Goal: Transaction & Acquisition: Subscribe to service/newsletter

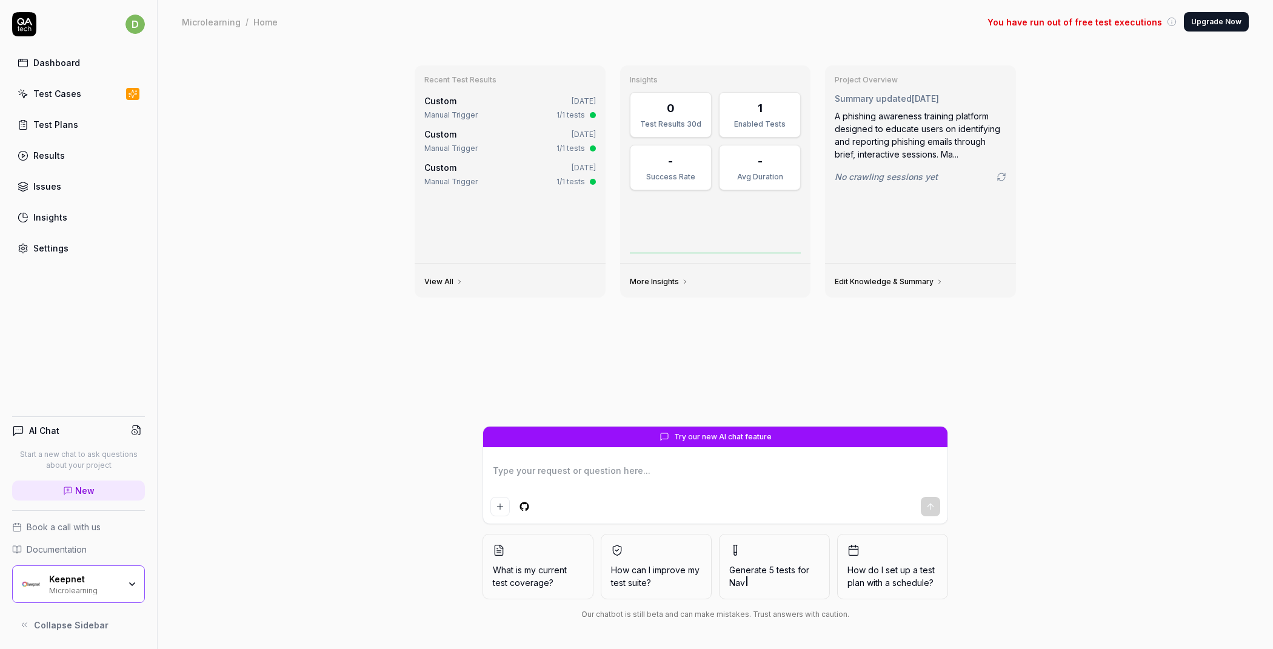
click at [98, 93] on link "Test Cases" at bounding box center [78, 94] width 133 height 24
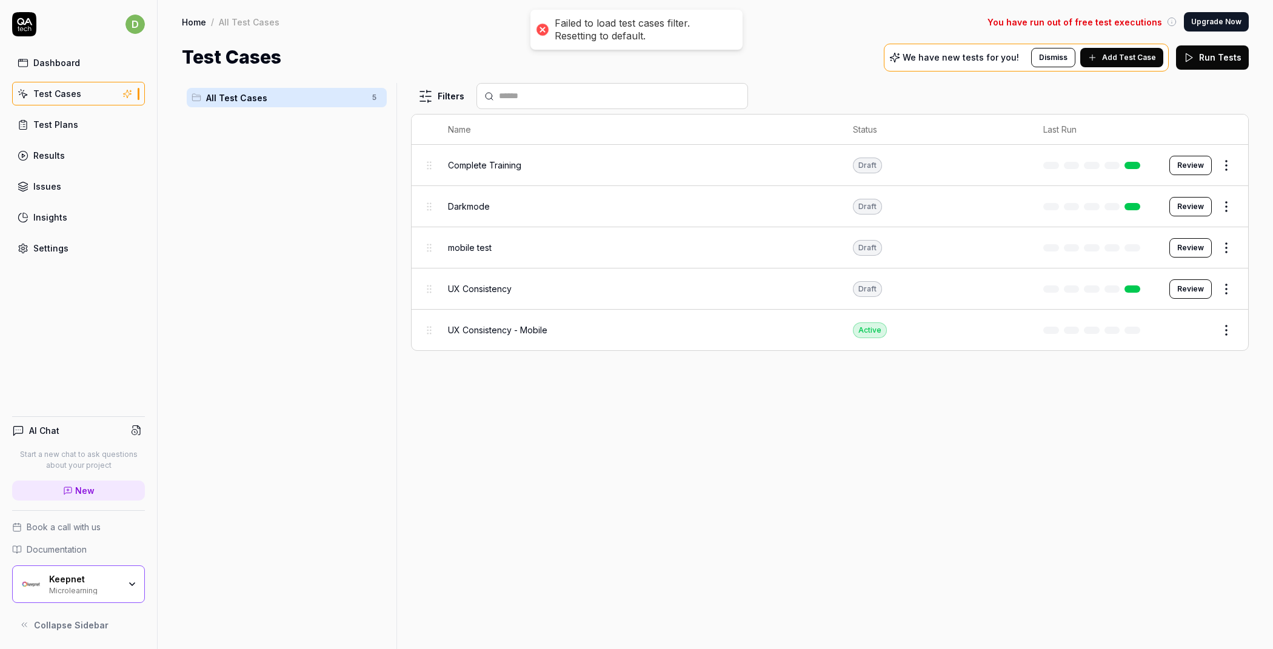
click at [93, 581] on div "Keepnet" at bounding box center [84, 579] width 70 height 11
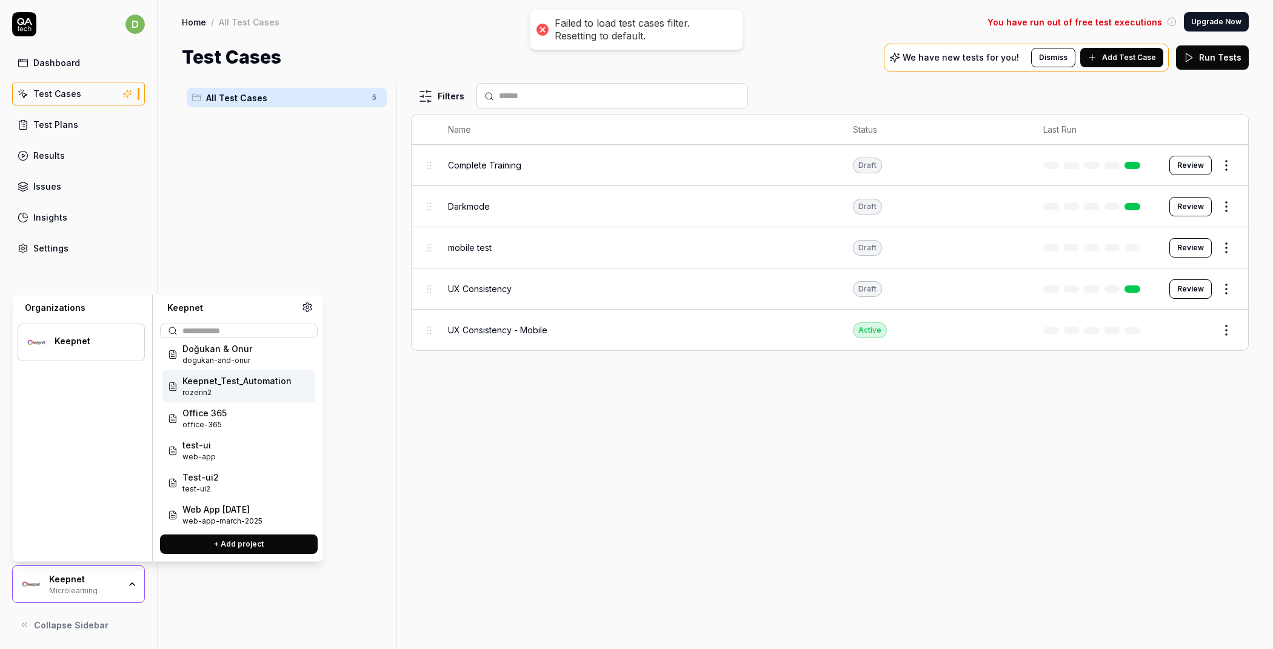
scroll to position [45, 0]
click at [260, 374] on span "Keepnet_Test_Automation" at bounding box center [236, 375] width 109 height 13
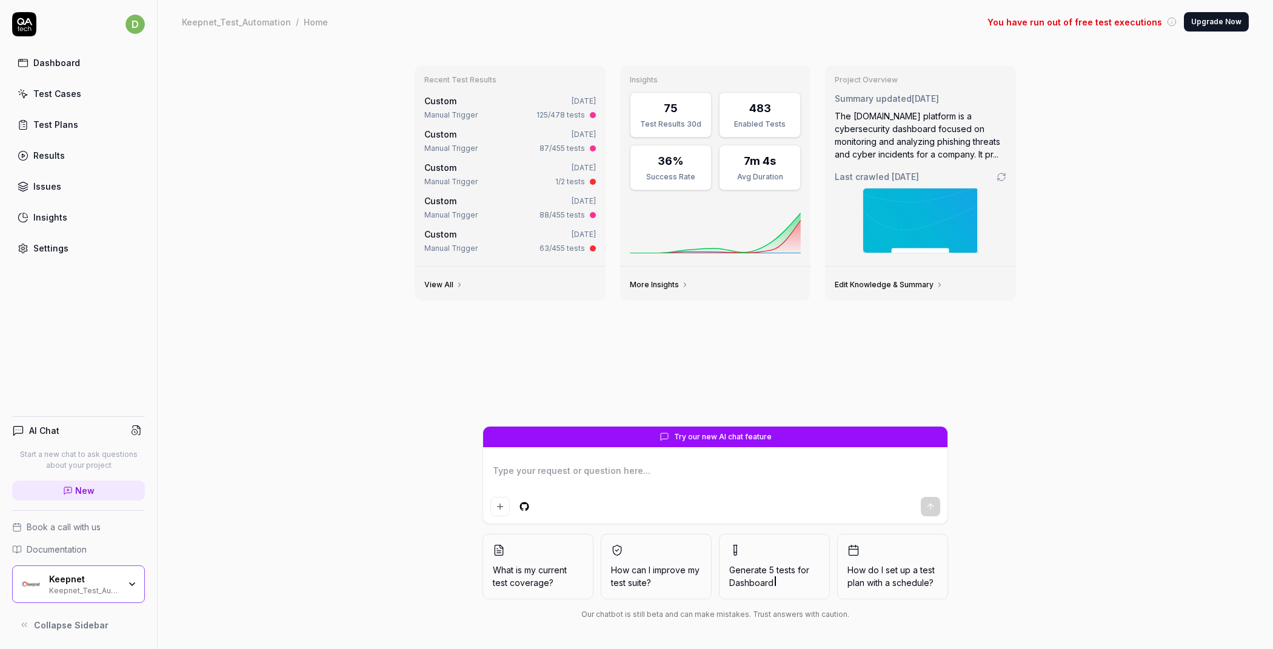
click at [52, 95] on div "Test Cases" at bounding box center [57, 93] width 48 height 13
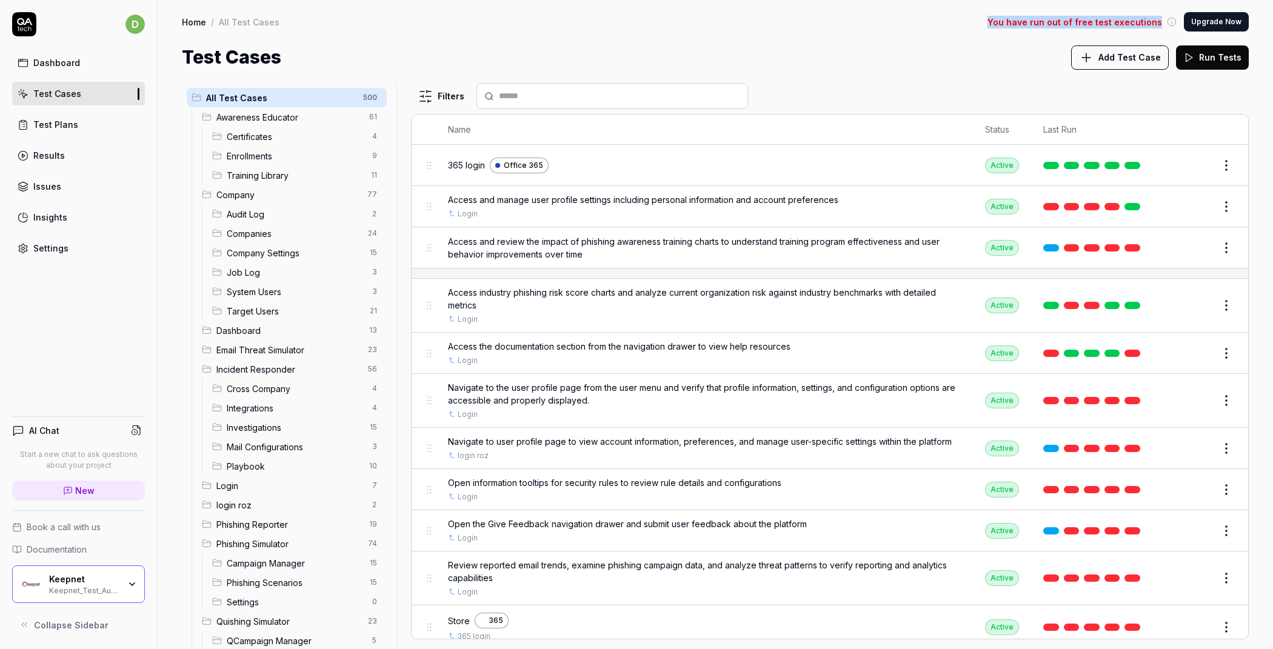
drag, startPoint x: 999, startPoint y: 21, endPoint x: 1163, endPoint y: 21, distance: 164.8
click at [1163, 21] on div "Home / All Test Cases You have run out of free test executions Upgrade Now" at bounding box center [715, 21] width 1066 height 19
click at [115, 585] on div "Keepnet_Test_Automation" at bounding box center [84, 590] width 70 height 10
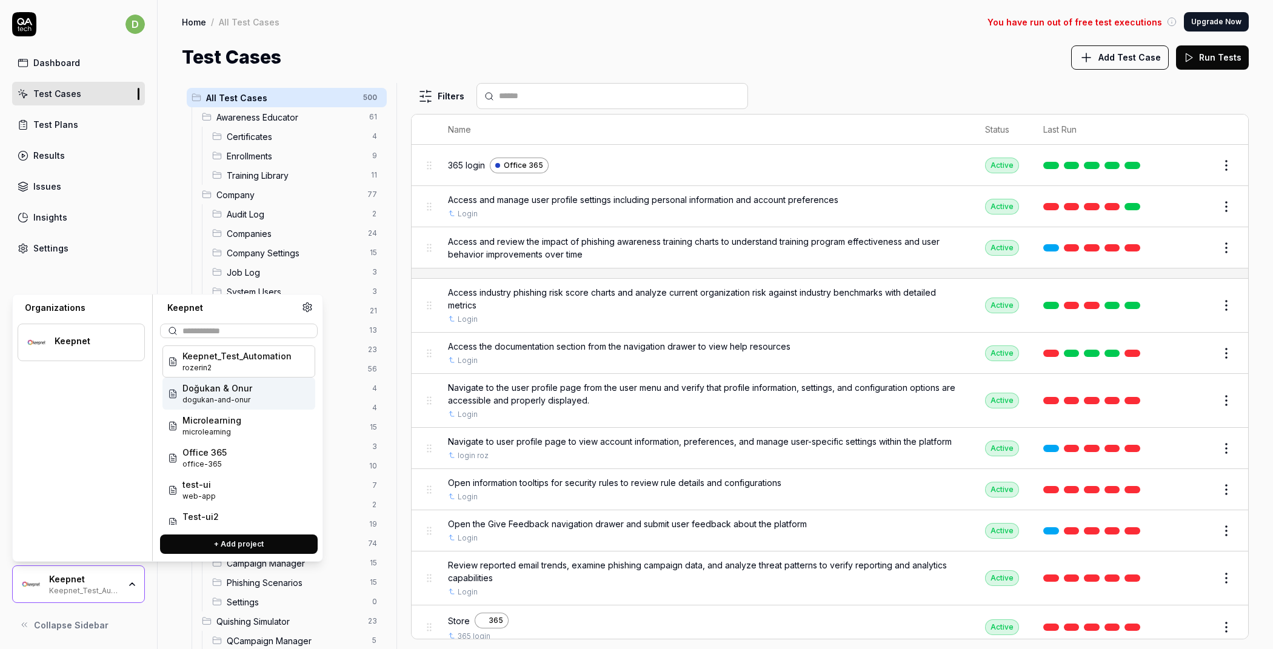
click at [238, 395] on span "dogukan-and-onur" at bounding box center [217, 399] width 70 height 11
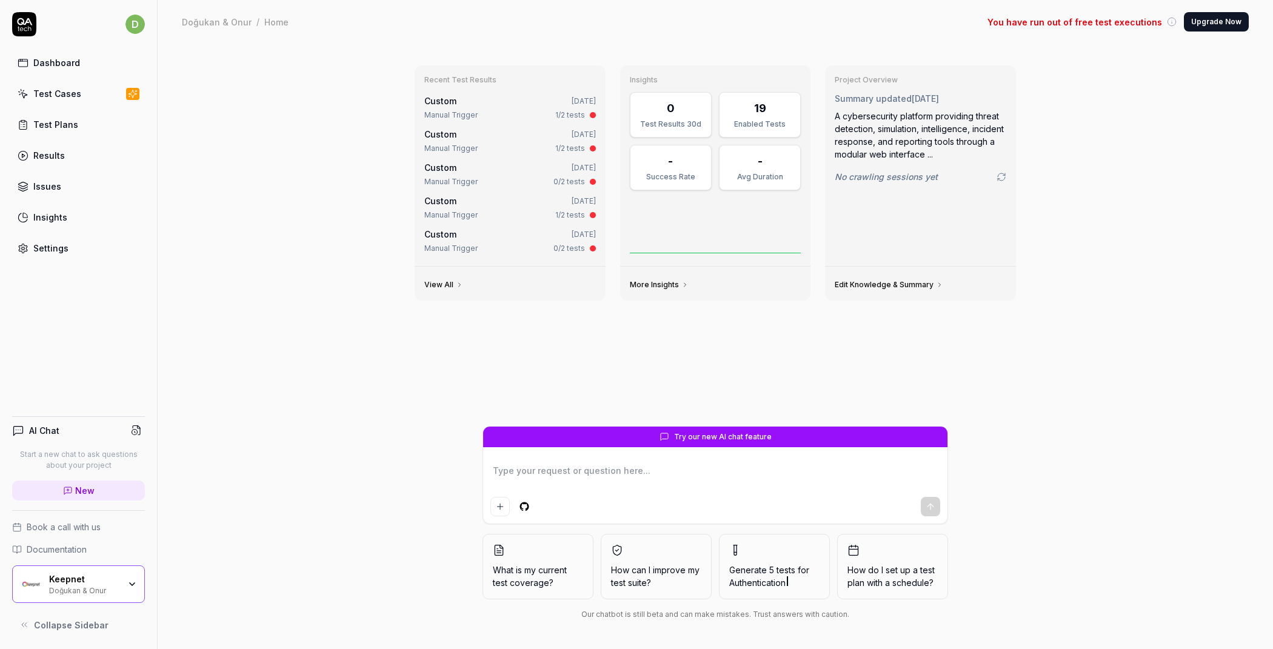
click at [1201, 19] on button "Upgrade Now" at bounding box center [1215, 21] width 65 height 19
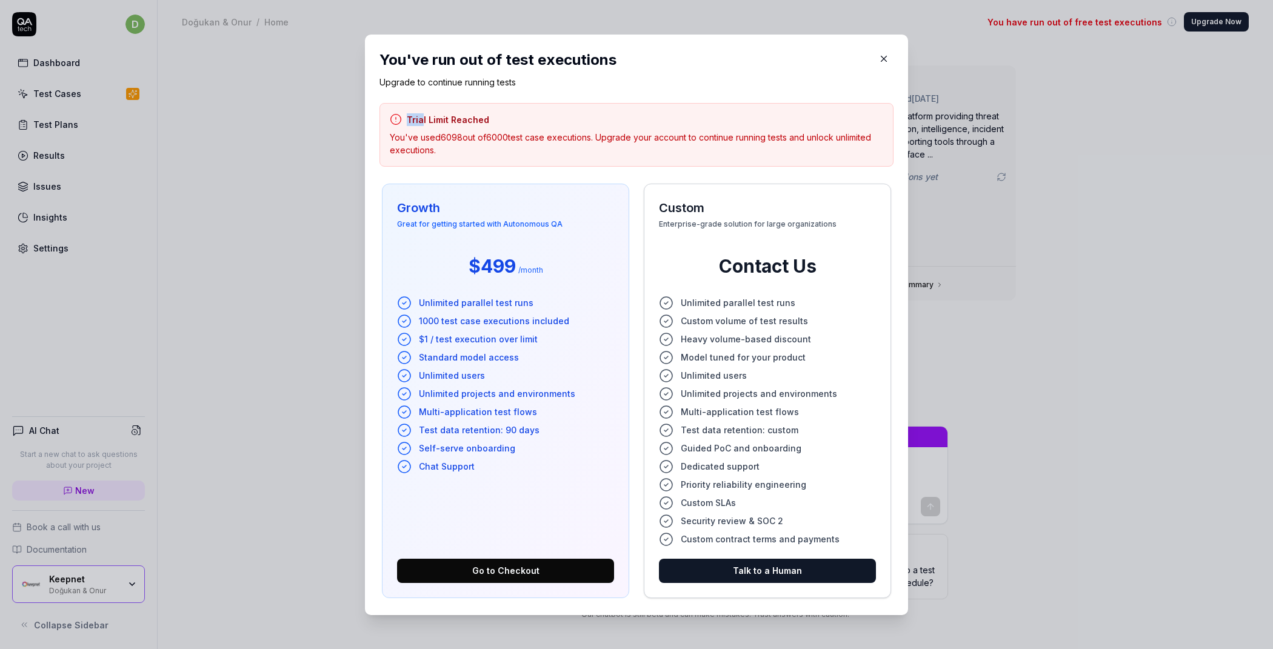
drag, startPoint x: 476, startPoint y: 112, endPoint x: 416, endPoint y: 116, distance: 59.5
click at [416, 116] on div "Trial Limit Reached You've used 6098 out of 6000 test case executions. Upgrade …" at bounding box center [636, 135] width 514 height 64
click at [416, 117] on h3 "Trial Limit Reached" at bounding box center [448, 119] width 82 height 13
drag, startPoint x: 496, startPoint y: 118, endPoint x: 402, endPoint y: 119, distance: 93.9
click at [402, 119] on div "Trial Limit Reached" at bounding box center [636, 119] width 493 height 13
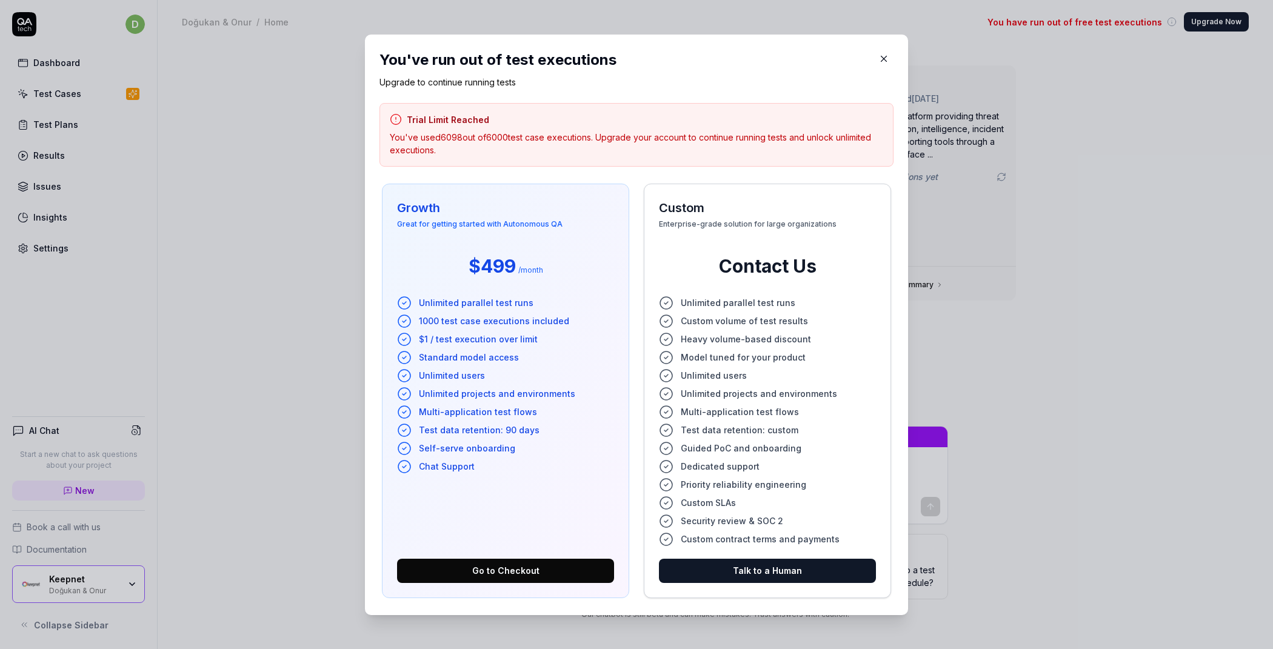
click at [834, 135] on p "You've used 6098 out of 6000 test case executions. Upgrade your account to cont…" at bounding box center [636, 143] width 493 height 25
drag, startPoint x: 837, startPoint y: 138, endPoint x: 853, endPoint y: 144, distance: 17.4
click at [856, 147] on p "You've used 6098 out of 6000 test case executions. Upgrade your account to cont…" at bounding box center [636, 143] width 493 height 25
click at [881, 61] on icon "button" at bounding box center [883, 58] width 5 height 5
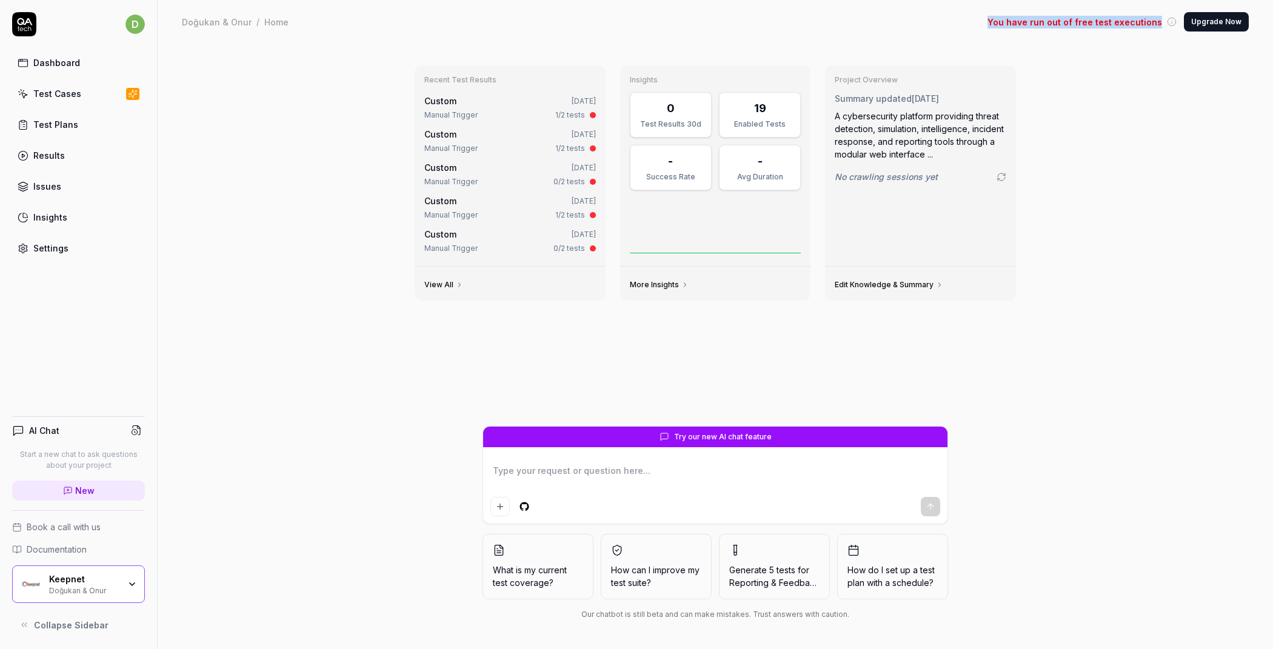
drag, startPoint x: 997, startPoint y: 27, endPoint x: 1162, endPoint y: 26, distance: 164.8
click at [1162, 26] on div "Doğukan & Onur / Home You have run out of free test executions Upgrade Now" at bounding box center [715, 21] width 1066 height 19
click at [1007, 22] on span "You have run out of free test executions" at bounding box center [1074, 22] width 175 height 13
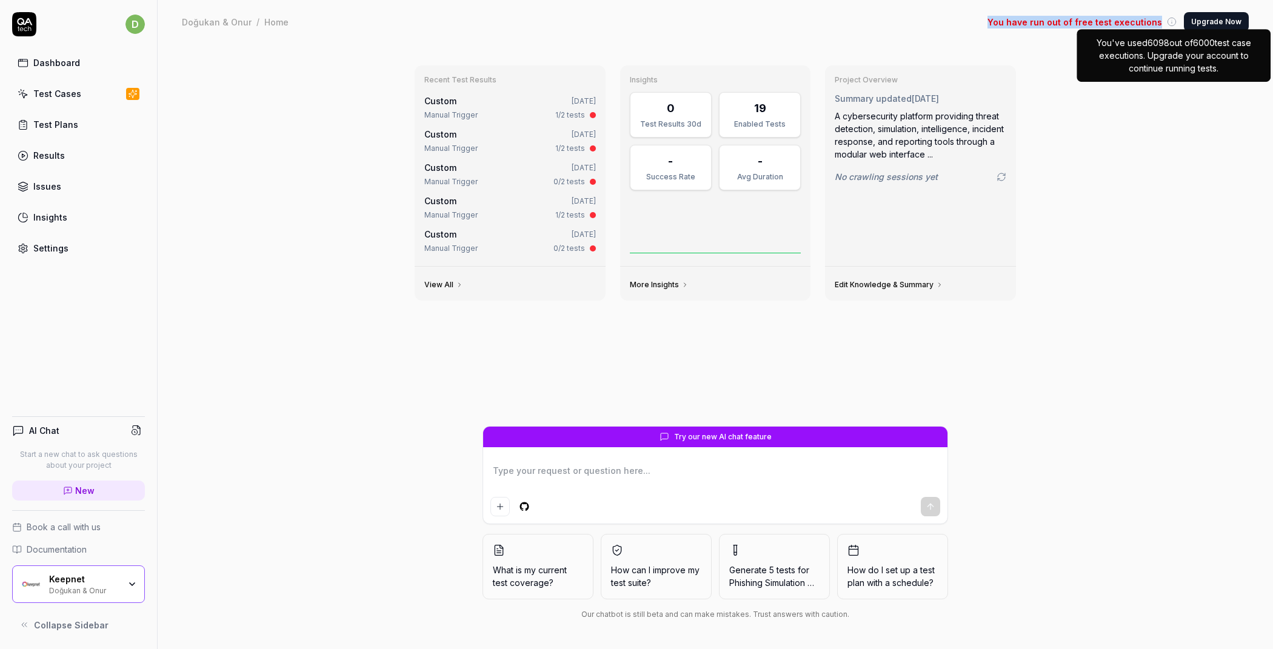
drag, startPoint x: 997, startPoint y: 21, endPoint x: 1178, endPoint y: 21, distance: 181.2
click at [1178, 21] on div "Doğukan & Onur / Home You have run out of free test executions You've used 6098…" at bounding box center [715, 21] width 1066 height 19
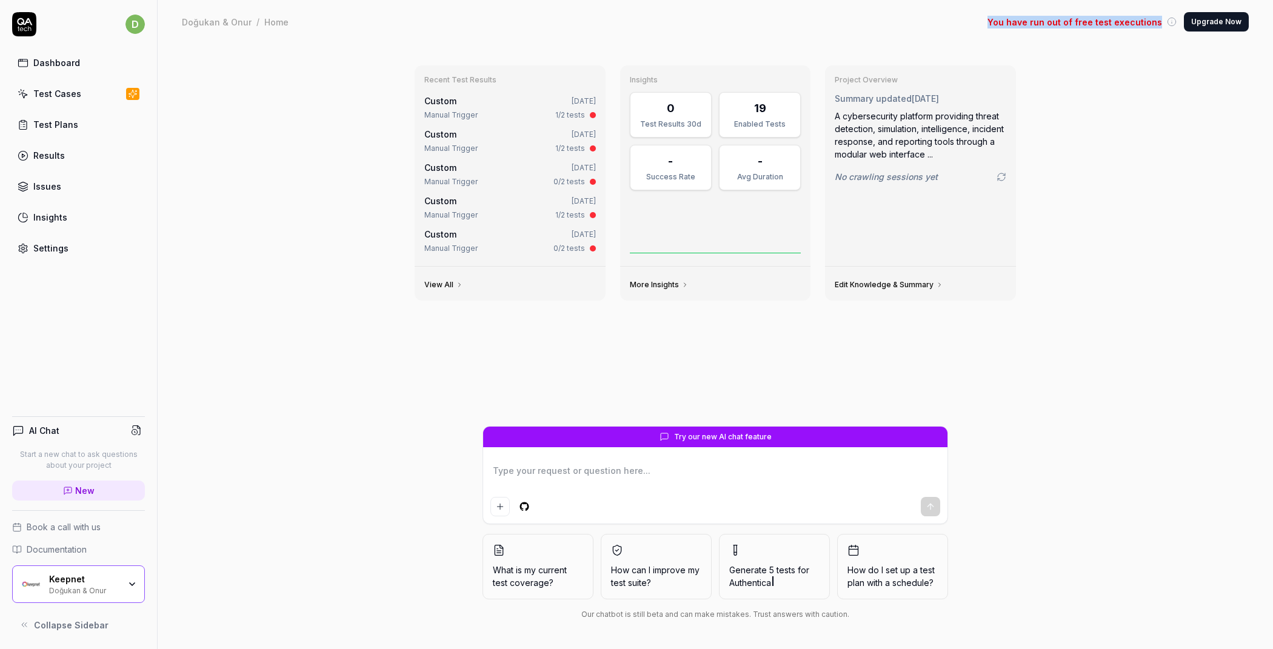
type textarea "*"
